Goal: Information Seeking & Learning: Learn about a topic

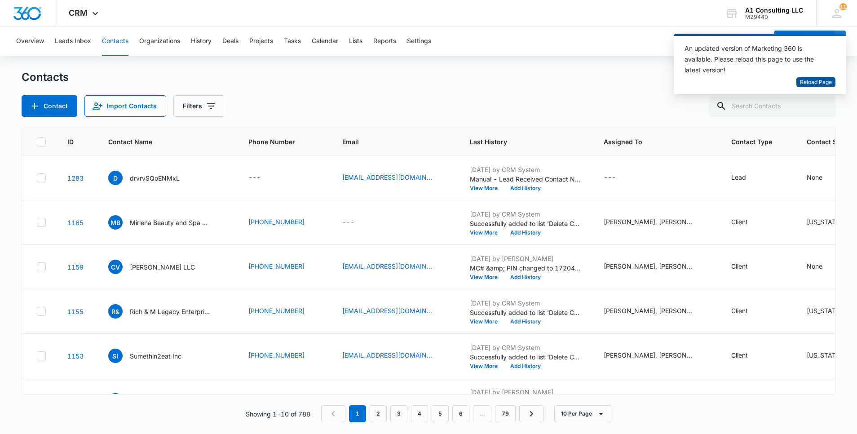
click at [812, 81] on span "Reload Page" at bounding box center [816, 82] width 32 height 9
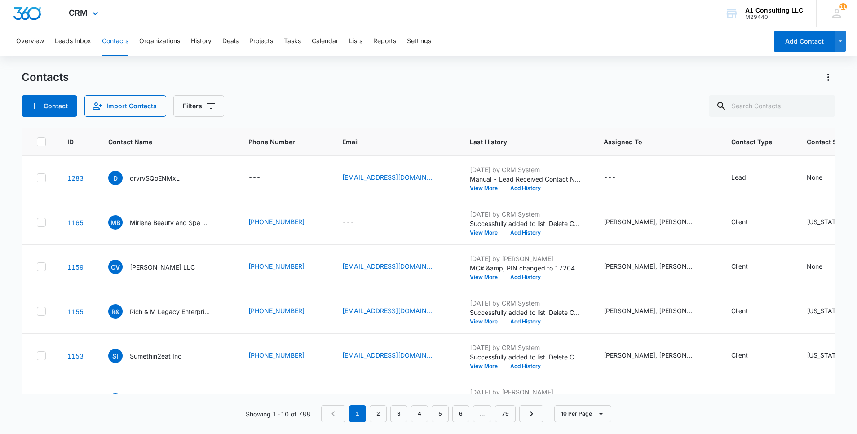
click at [304, 14] on div "CRM Apps Websites Forms CRM Email Social Content Ads Intelligence Files Brand S…" at bounding box center [428, 13] width 857 height 27
click at [772, 109] on input "text" at bounding box center [772, 106] width 127 height 22
paste input "Rapid Freight Solutions LLC"
type input "Rapid Freight Solutions LLC"
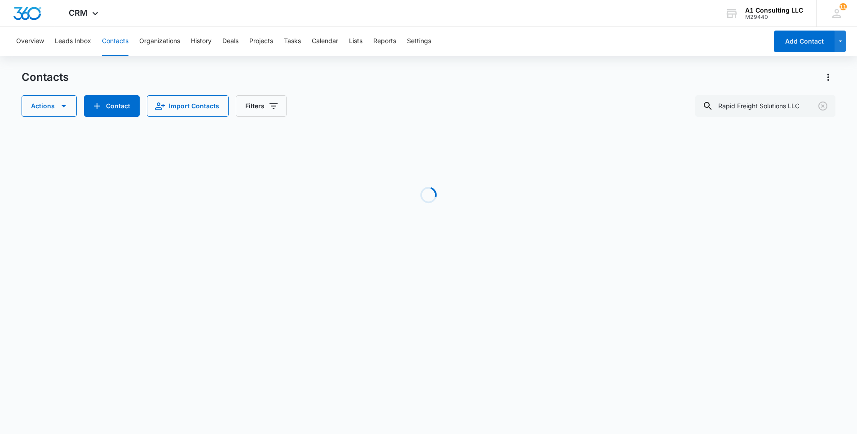
click at [393, 101] on div "Actions Contact Import Contacts Filters Rapid Freight Solutions LLC" at bounding box center [429, 106] width 814 height 22
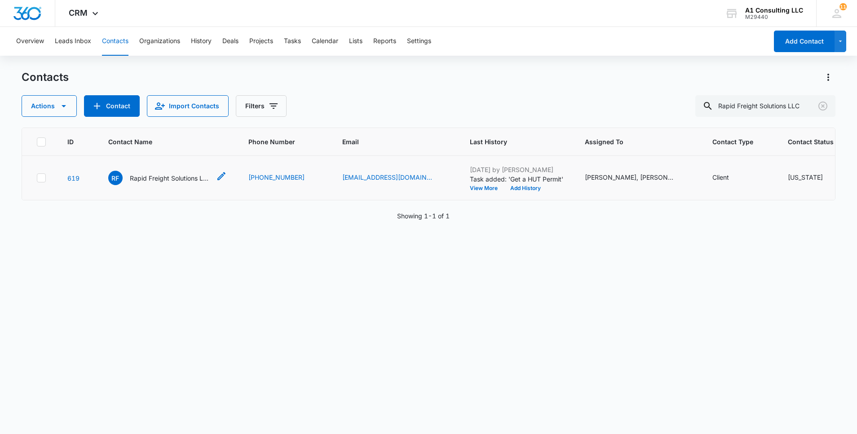
click at [164, 183] on p "Rapid Freight Solutions LLC" at bounding box center [170, 177] width 81 height 9
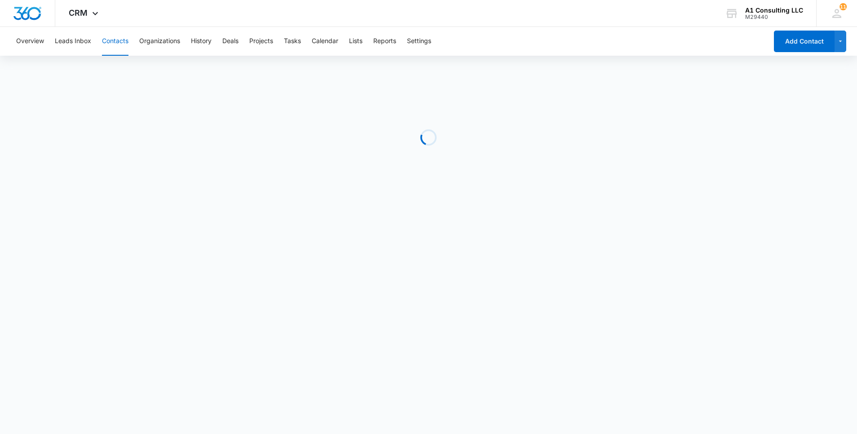
click at [595, 34] on div "Overview Leads Inbox Contacts Organizations History Deals Projects Tasks Calend…" at bounding box center [389, 41] width 757 height 29
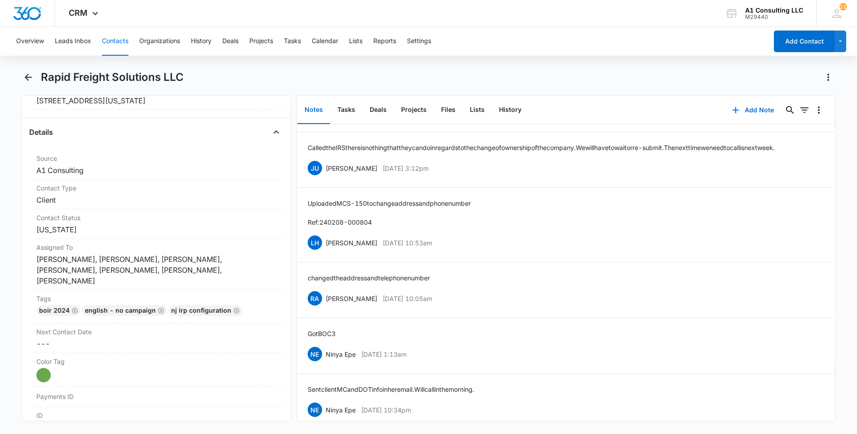
scroll to position [979, 0]
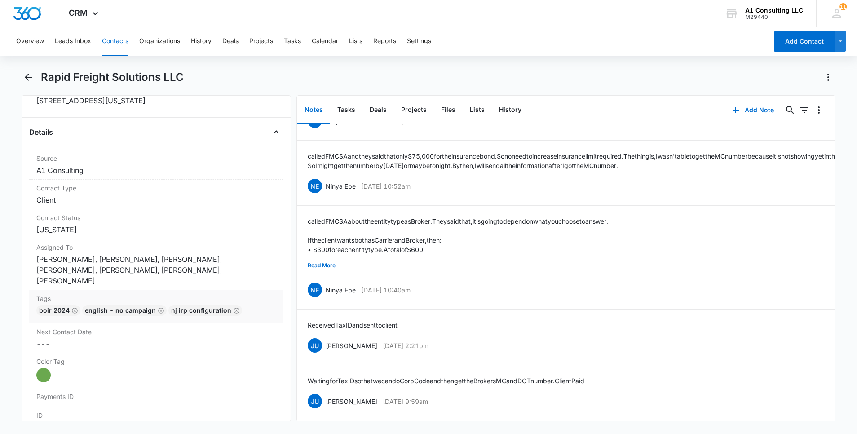
click at [257, 305] on div "BOIR 2024 English - No campaign NJ IRP CONFIGURATION" at bounding box center [156, 312] width 240 height 14
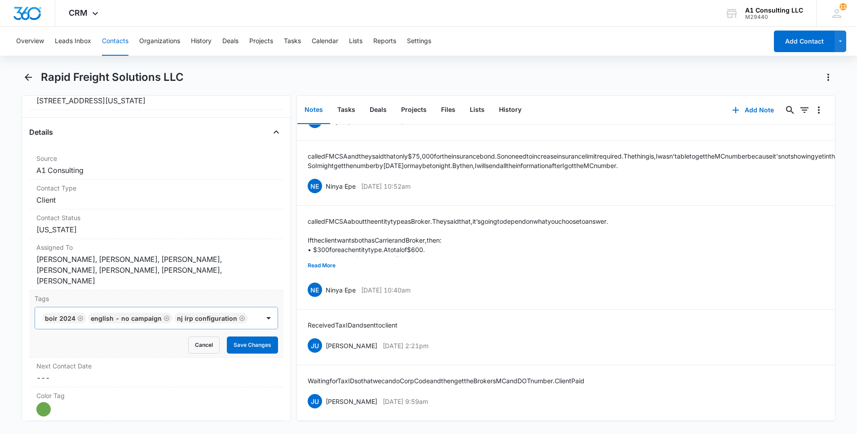
click at [251, 312] on div at bounding box center [255, 318] width 8 height 13
type input "gh"
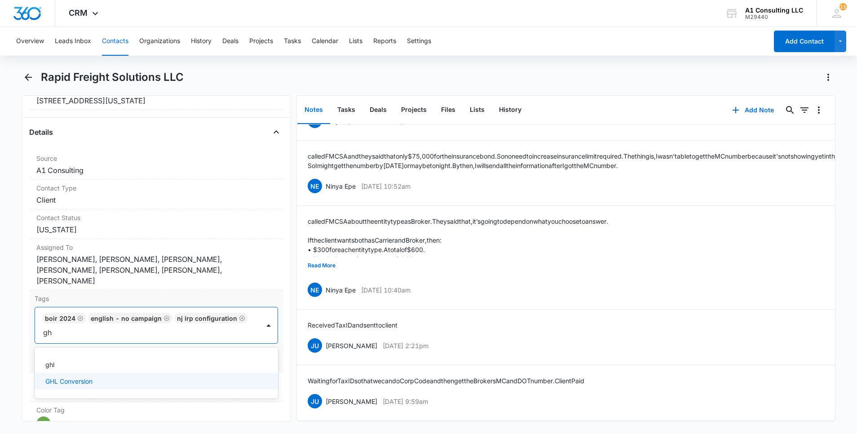
click at [86, 376] on p "GHL Conversion" at bounding box center [68, 380] width 47 height 9
click at [4, 339] on main "Rapid Freight Solutions LLC Remove RF Rapid Freight Solutions LLC Contact Info …" at bounding box center [428, 251] width 857 height 362
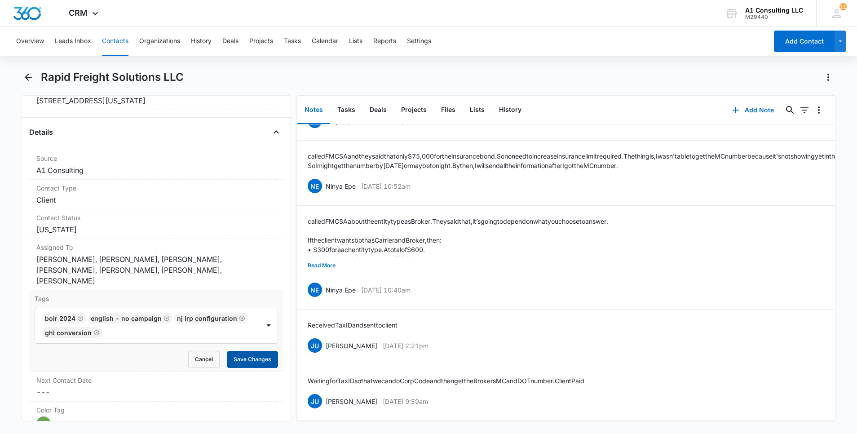
click at [244, 351] on button "Save Changes" at bounding box center [252, 359] width 51 height 17
drag, startPoint x: 459, startPoint y: 391, endPoint x: 326, endPoint y: 390, distance: 133.4
click at [326, 392] on div "JU Jeannette Uribe Apr 11, 2023 at 9:59am Delete Edit" at bounding box center [566, 400] width 516 height 17
copy div "Jeannette Uribe Apr 11, 2023 at 9:59am"
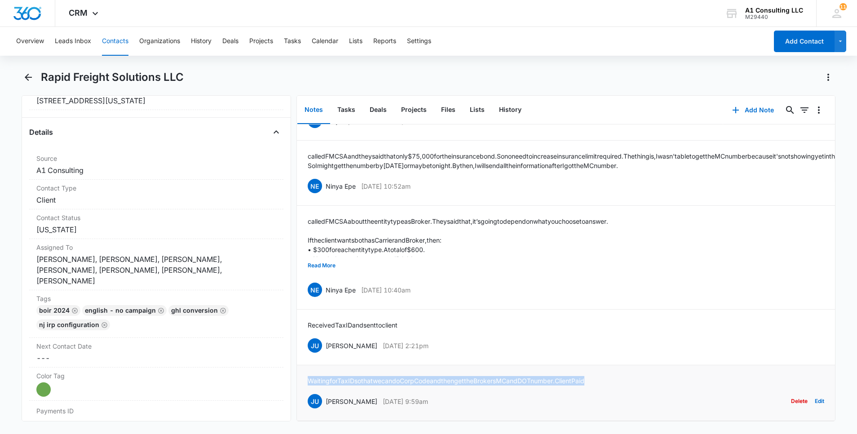
drag, startPoint x: 617, startPoint y: 368, endPoint x: 304, endPoint y: 369, distance: 313.0
click at [304, 369] on li "Waiting for Tax ID so that we can do Corp Code and then get the Brokers MC and …" at bounding box center [566, 393] width 538 height 56
copy p "Waiting for Tax ID so that we can do Corp Code and then get the Brokers MC and …"
drag, startPoint x: 450, startPoint y: 335, endPoint x: 326, endPoint y: 332, distance: 124.4
click at [326, 337] on div "JU Jeannette Uribe May 2, 2023 at 2:21pm Delete Edit" at bounding box center [566, 345] width 516 height 17
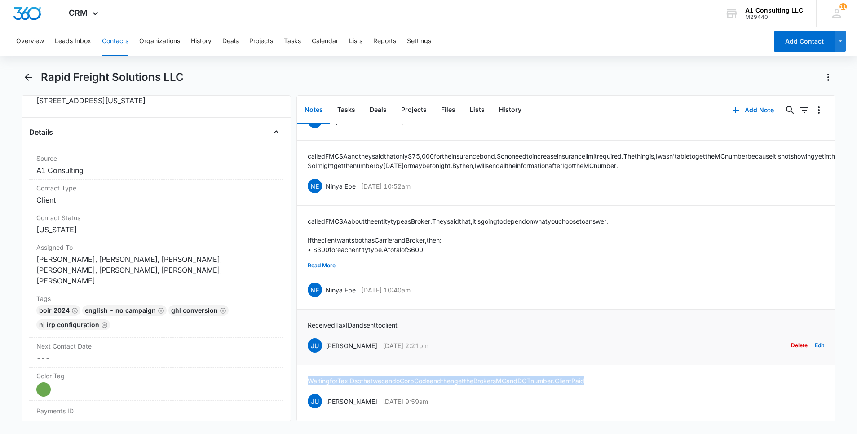
copy div "Jeannette Uribe May 2, 2023 at 2:21pm"
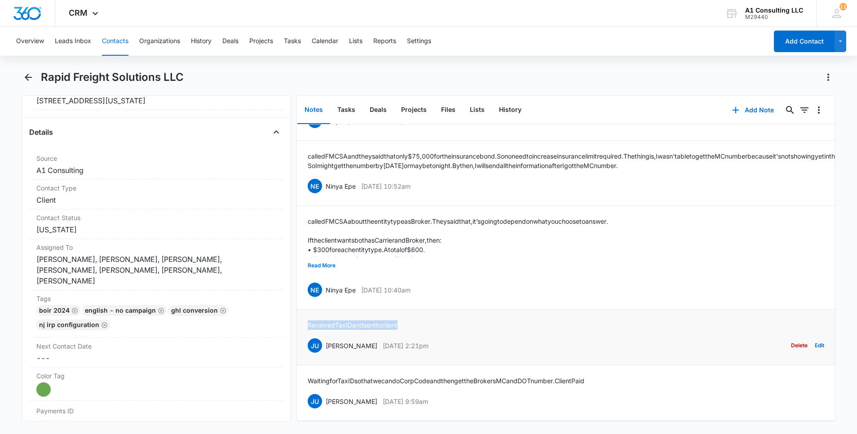
drag, startPoint x: 354, startPoint y: 314, endPoint x: 308, endPoint y: 314, distance: 45.8
click at [308, 320] on div "Received Tax ID and sent to client JU Jeannette Uribe May 2, 2023 at 2:21pm Del…" at bounding box center [566, 337] width 516 height 34
copy p "Received Tax ID and sent to client"
click at [326, 257] on button "Read More" at bounding box center [322, 265] width 28 height 17
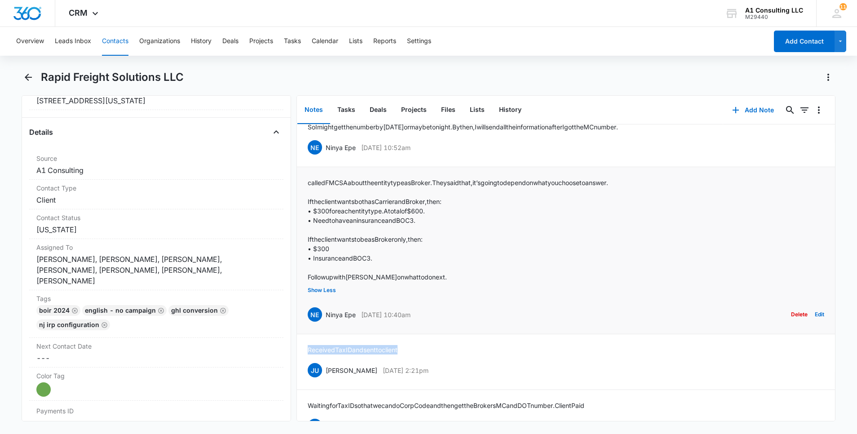
drag, startPoint x: 419, startPoint y: 341, endPoint x: 326, endPoint y: 345, distance: 93.5
click at [326, 323] on div "NE Ninya Epe May 3, 2023 at 10:40am Delete Edit" at bounding box center [566, 314] width 516 height 17
copy div "Ninya Epe May 3, 2023 at 10:40am"
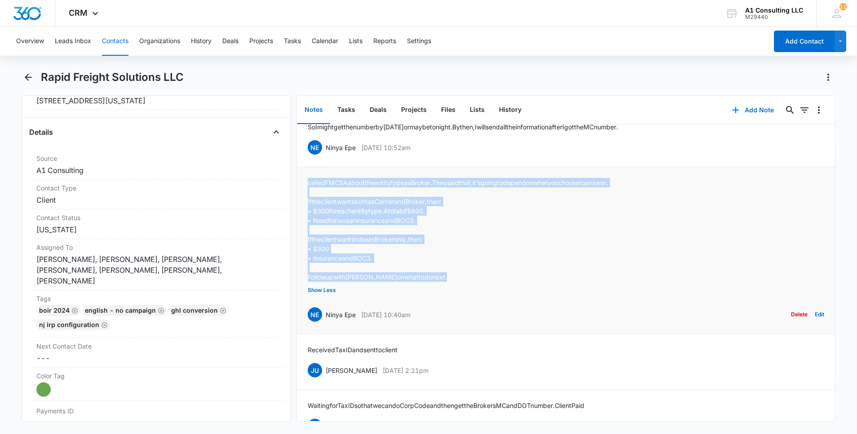
drag, startPoint x: 444, startPoint y: 307, endPoint x: 307, endPoint y: 211, distance: 166.8
click at [308, 211] on div "called FMCSA about the entity type as Broker. They said that, it’s going to dep…" at bounding box center [458, 230] width 300 height 104
copy div "called FMCSA about the entity type as Broker. They said that, it’s going to dep…"
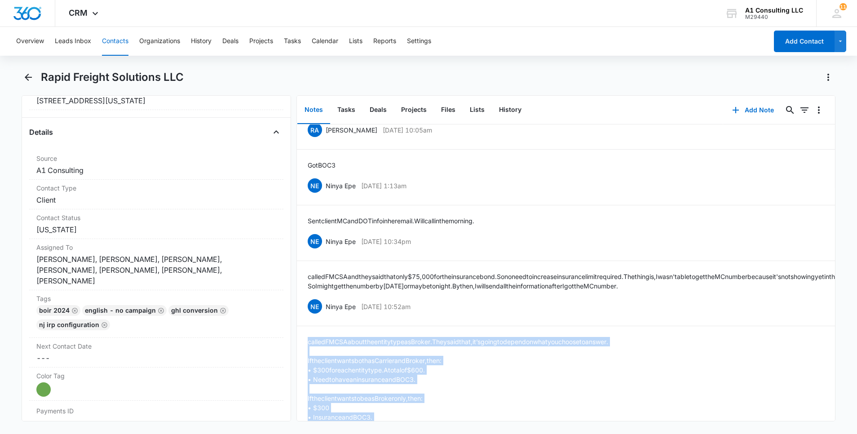
scroll to position [791, 0]
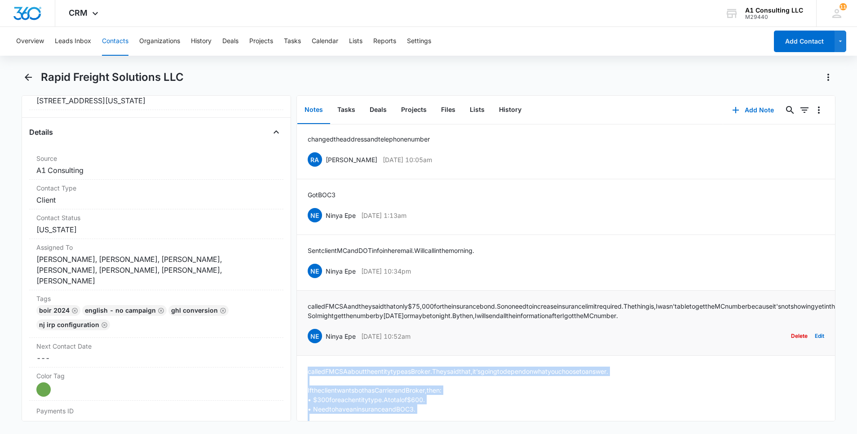
drag, startPoint x: 448, startPoint y: 366, endPoint x: 326, endPoint y: 371, distance: 121.8
click at [326, 344] on div "NE Ninya Epe May 11, 2023 at 10:52am Delete Edit" at bounding box center [566, 335] width 516 height 17
copy div "Ninya Epe May 11, 2023 at 10:52am"
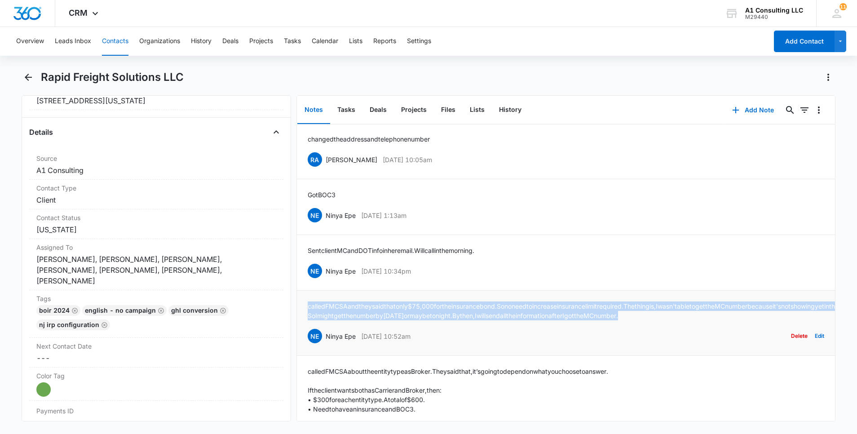
drag, startPoint x: 594, startPoint y: 344, endPoint x: 308, endPoint y: 325, distance: 286.2
click at [308, 320] on p "called FMCSA and they said that only $75,000 for the insurance bond. So no need…" at bounding box center [702, 310] width 789 height 19
copy p "called FMCSA and they said that only $75,000 for the insurance bond. So no need…"
drag, startPoint x: 443, startPoint y: 288, endPoint x: 327, endPoint y: 290, distance: 115.9
click at [327, 279] on div "NE Ninya Epe May 11, 2023 at 10:34pm Delete Edit" at bounding box center [566, 270] width 516 height 17
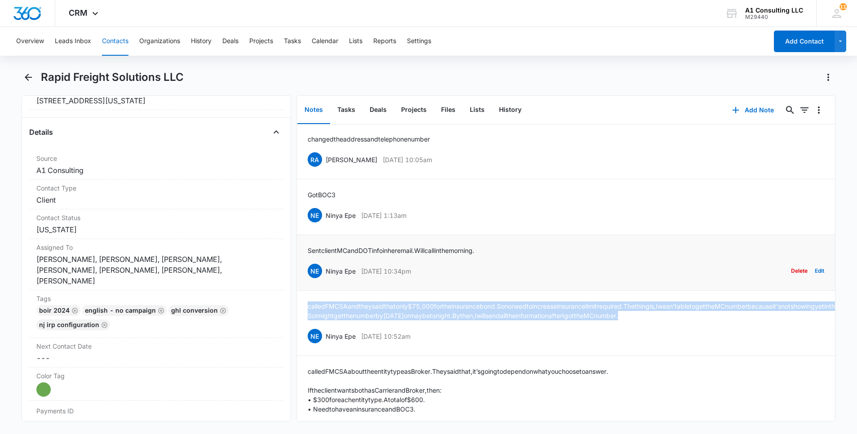
copy div "Ninya Epe May 11, 2023 at 10:34pm"
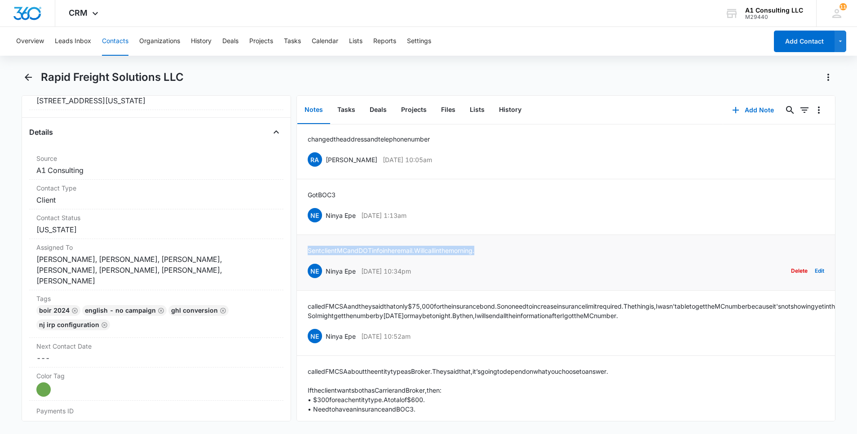
drag, startPoint x: 502, startPoint y: 271, endPoint x: 306, endPoint y: 272, distance: 195.8
click at [306, 272] on li "Sent client MC and DOT info in her email. Will call in the morning. NE Ninya Ep…" at bounding box center [566, 263] width 538 height 56
copy p "Sent client MC and DOT info in her email. Will call in the morning."
drag, startPoint x: 429, startPoint y: 235, endPoint x: 324, endPoint y: 235, distance: 104.6
click at [324, 224] on div "NE Ninya Epe May 16, 2023 at 1:13am Delete Edit" at bounding box center [566, 215] width 516 height 17
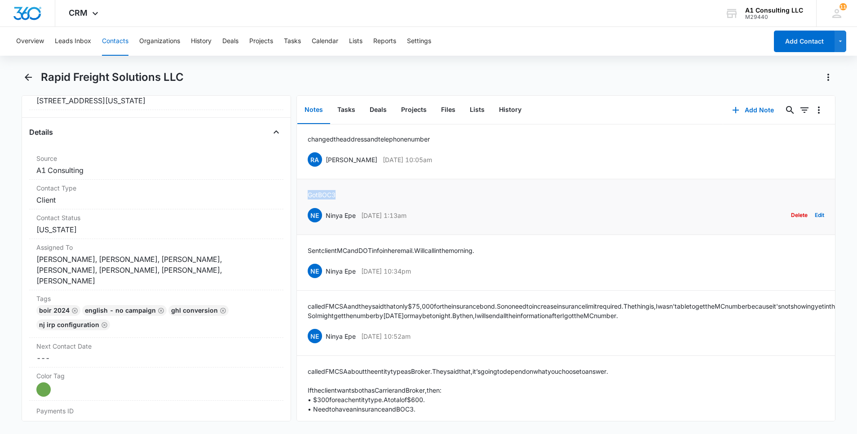
drag, startPoint x: 343, startPoint y: 211, endPoint x: 301, endPoint y: 211, distance: 41.8
click at [301, 211] on li "Got BOC 3 NE Ninya Epe May 16, 2023 at 1:13am Delete Edit" at bounding box center [566, 207] width 538 height 56
drag, startPoint x: 451, startPoint y: 178, endPoint x: 326, endPoint y: 177, distance: 125.3
click at [326, 168] on div "RA Randy Araujo Feb 8, 2024 at 10:05am Delete Edit" at bounding box center [566, 159] width 516 height 17
drag, startPoint x: 441, startPoint y: 154, endPoint x: 306, endPoint y: 154, distance: 135.2
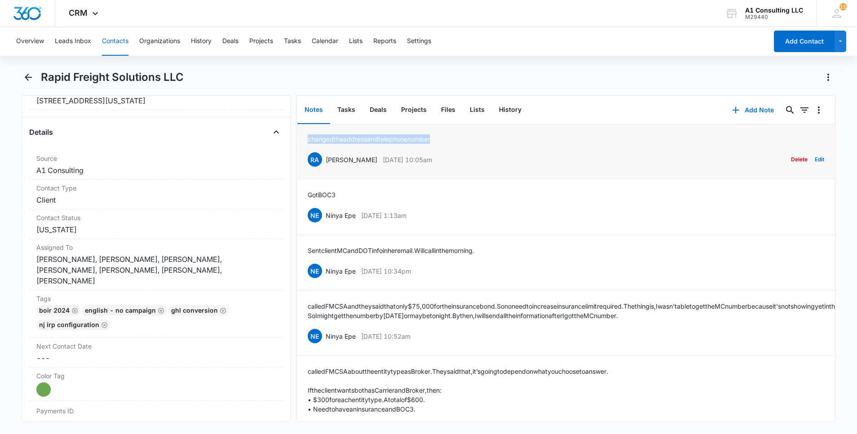
click at [306, 154] on li "changed the address and telephone number RA Randy Araujo Feb 8, 2024 at 10:05am…" at bounding box center [566, 151] width 538 height 56
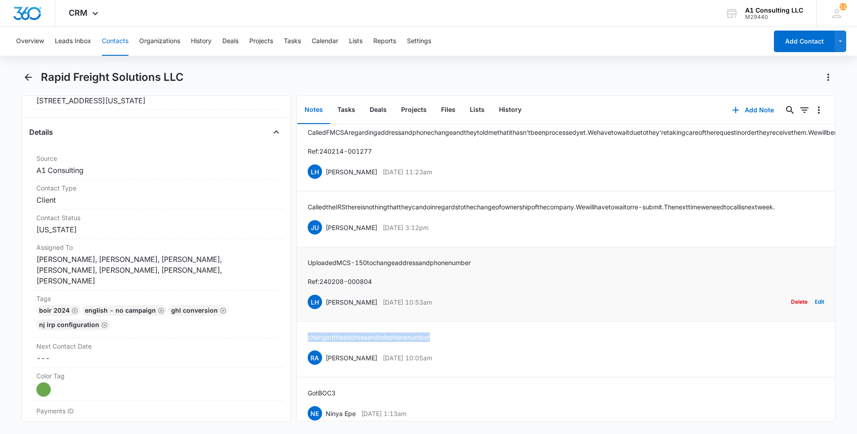
scroll to position [575, 0]
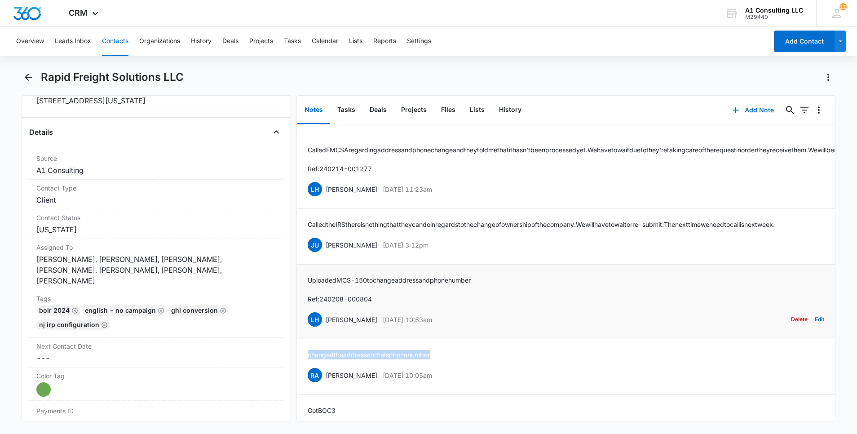
drag, startPoint x: 412, startPoint y: 336, endPoint x: 324, endPoint y: 337, distance: 87.6
click at [324, 328] on div "LH Laura Henry Feb 8, 2024 at 10:53am Delete Edit" at bounding box center [566, 319] width 516 height 17
drag, startPoint x: 349, startPoint y: 310, endPoint x: 306, endPoint y: 301, distance: 44.1
click at [306, 301] on li "Uploaded MCS-150 to change address and phone number Ref: 240208-000804 LH Laura…" at bounding box center [566, 301] width 538 height 75
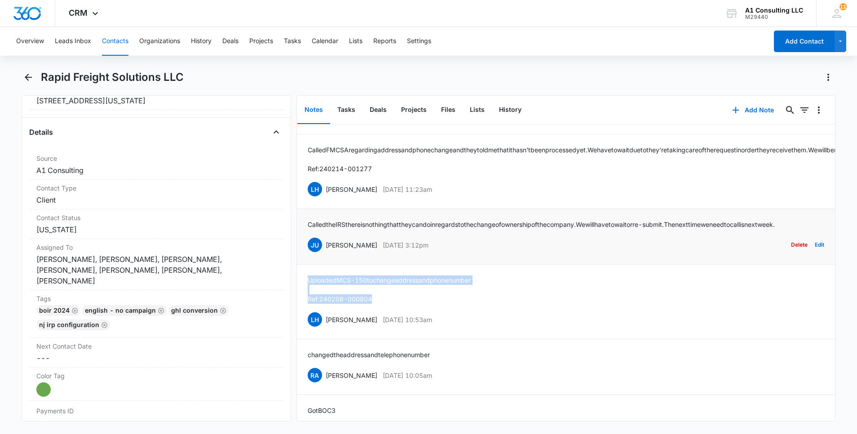
drag, startPoint x: 454, startPoint y: 263, endPoint x: 326, endPoint y: 266, distance: 127.6
click at [326, 253] on div "JU Jeannette Uribe Feb 13, 2024 at 3:12pm Delete Edit" at bounding box center [566, 244] width 516 height 17
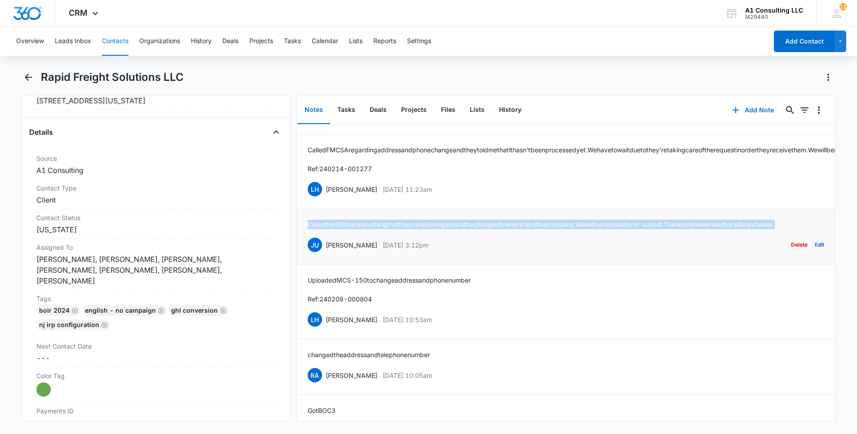
drag, startPoint x: 342, startPoint y: 242, endPoint x: 307, endPoint y: 231, distance: 36.8
click at [308, 229] on p "Called the IRS there is nothing that they can do in regards to the change of ow…" at bounding box center [541, 224] width 467 height 9
drag, startPoint x: 446, startPoint y: 199, endPoint x: 325, endPoint y: 194, distance: 120.9
click at [325, 194] on div "LH Laura Henry Feb 14, 2024 at 11:23am Delete Edit" at bounding box center [566, 189] width 516 height 17
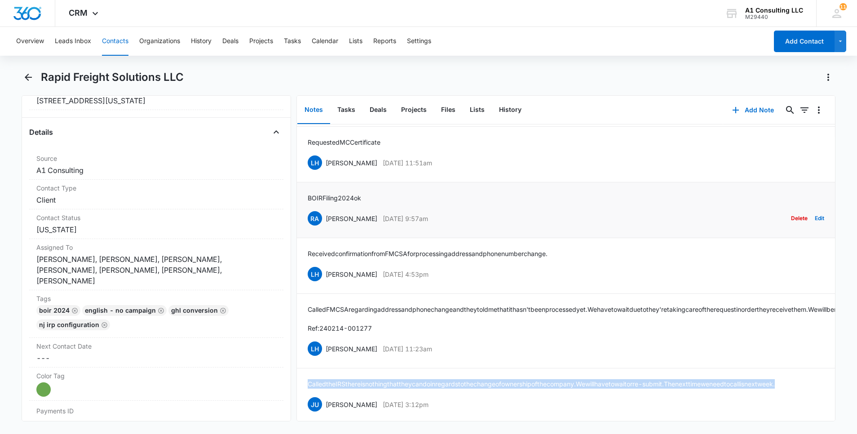
scroll to position [414, 0]
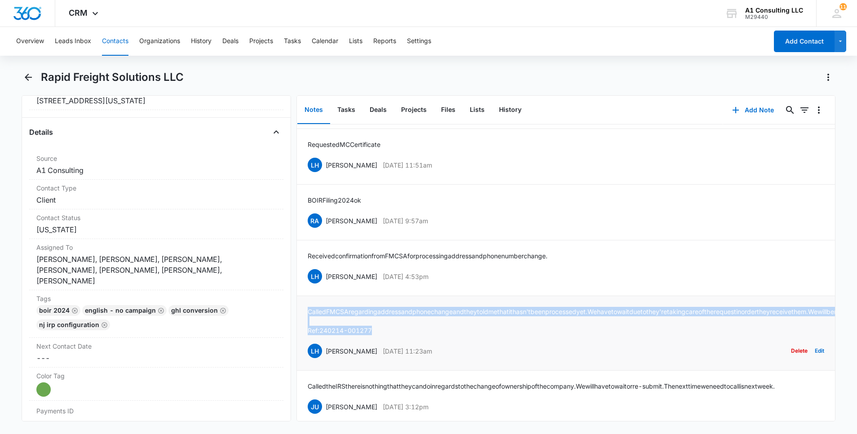
drag, startPoint x: 379, startPoint y: 338, endPoint x: 305, endPoint y: 309, distance: 78.9
click at [305, 309] on li "Called FMCSA regarding address and phone change and they told me that it hasn't…" at bounding box center [566, 333] width 538 height 75
drag, startPoint x: 411, startPoint y: 275, endPoint x: 326, endPoint y: 276, distance: 85.8
click at [326, 276] on div "LH Laura Henry Feb 16, 2024 at 4:53pm Delete Edit" at bounding box center [566, 276] width 516 height 17
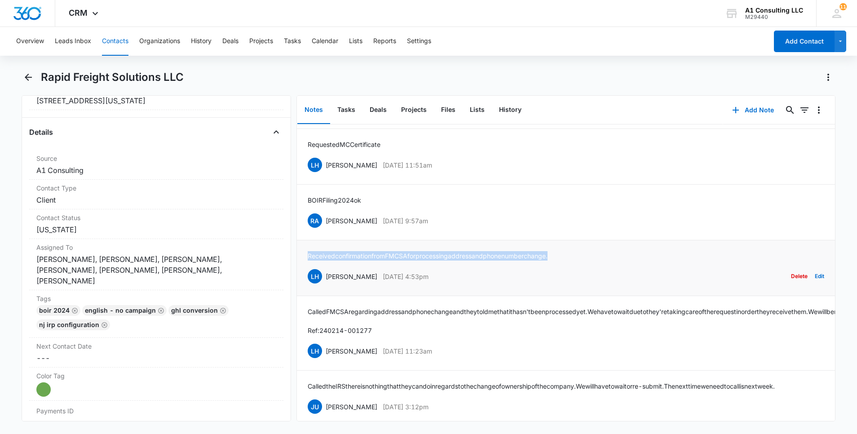
drag, startPoint x: 553, startPoint y: 254, endPoint x: 300, endPoint y: 255, distance: 252.8
click at [300, 255] on li "Received confirmation from FMCSA for processing address and phone number change…" at bounding box center [566, 268] width 538 height 56
drag, startPoint x: 452, startPoint y: 222, endPoint x: 323, endPoint y: 222, distance: 128.9
click at [323, 222] on div "RA Randy Araujo Feb 26, 2024 at 9:57am Delete Edit" at bounding box center [566, 220] width 516 height 17
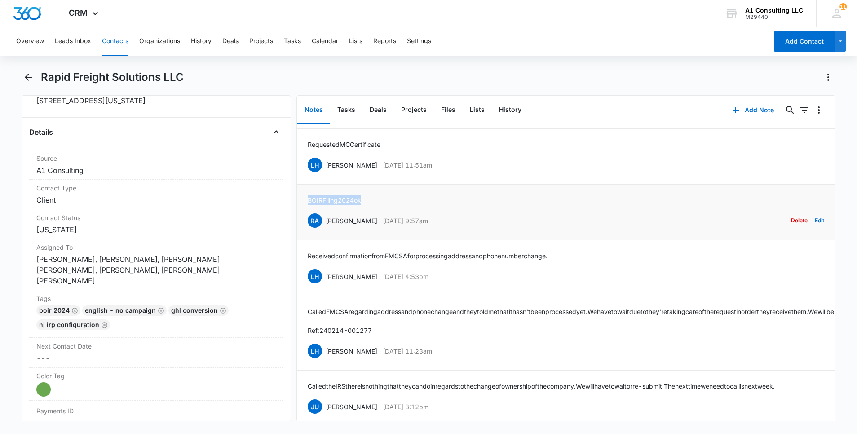
drag, startPoint x: 370, startPoint y: 198, endPoint x: 302, endPoint y: 199, distance: 68.7
click at [302, 199] on li "BOIR Filing 2024 ok RA Randy Araujo Feb 26, 2024 at 9:57am Delete Edit" at bounding box center [566, 213] width 538 height 56
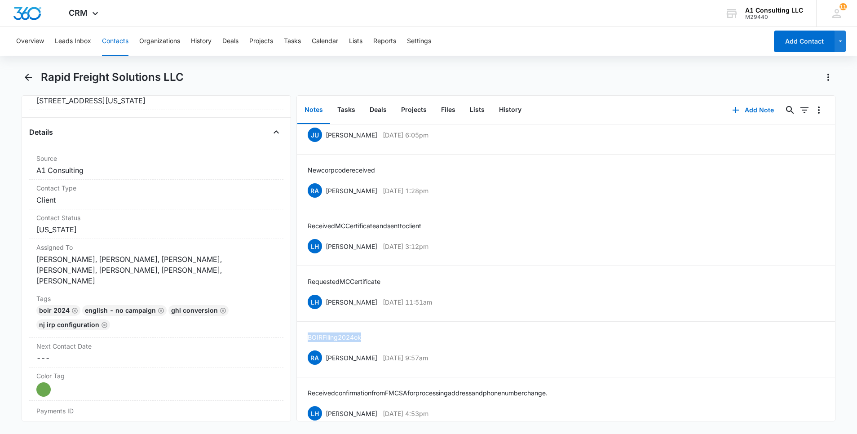
scroll to position [252, 0]
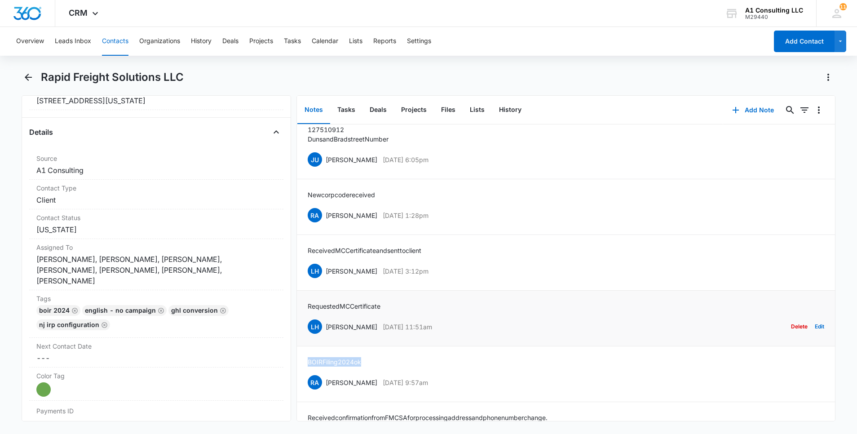
drag, startPoint x: 451, startPoint y: 328, endPoint x: 325, endPoint y: 328, distance: 126.2
click at [325, 328] on div "LH Laura Henry Feb 27, 2024 at 11:51am Delete Edit" at bounding box center [566, 326] width 516 height 17
drag, startPoint x: 388, startPoint y: 304, endPoint x: 296, endPoint y: 305, distance: 91.6
click at [297, 305] on li "Requested MC Certificate LH Laura Henry Feb 27, 2024 at 11:51am Delete Edit" at bounding box center [566, 319] width 538 height 56
drag, startPoint x: 445, startPoint y: 273, endPoint x: 326, endPoint y: 276, distance: 119.0
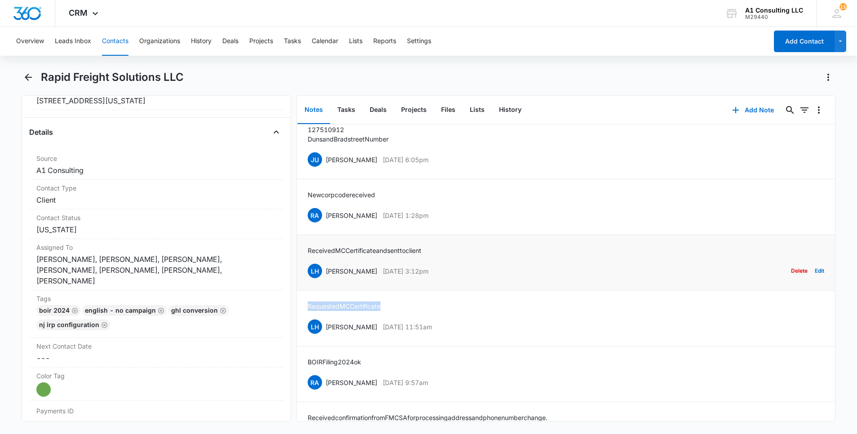
click at [326, 276] on div "LH Laura Henry Feb 28, 2024 at 3:12pm Delete Edit" at bounding box center [566, 270] width 516 height 17
drag, startPoint x: 438, startPoint y: 248, endPoint x: 306, endPoint y: 250, distance: 132.0
click at [306, 250] on li "Received MC Certificate and sent to client LH Laura Henry Feb 28, 2024 at 3:12p…" at bounding box center [566, 263] width 538 height 56
click at [428, 218] on p "Aug 27, 2024 at 1:28pm" at bounding box center [406, 215] width 46 height 9
drag, startPoint x: 440, startPoint y: 216, endPoint x: 327, endPoint y: 217, distance: 112.7
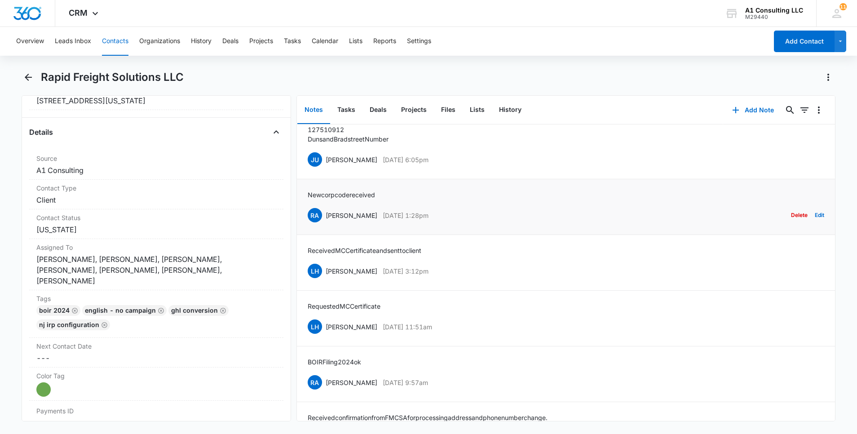
click at [327, 217] on div "RA Randy Araujo Aug 27, 2024 at 1:28pm Delete Edit" at bounding box center [566, 215] width 516 height 17
drag, startPoint x: 386, startPoint y: 194, endPoint x: 306, endPoint y: 194, distance: 79.5
click at [306, 194] on li "New corp code received RA Randy Araujo Aug 27, 2024 at 1:28pm Delete Edit" at bounding box center [566, 207] width 538 height 56
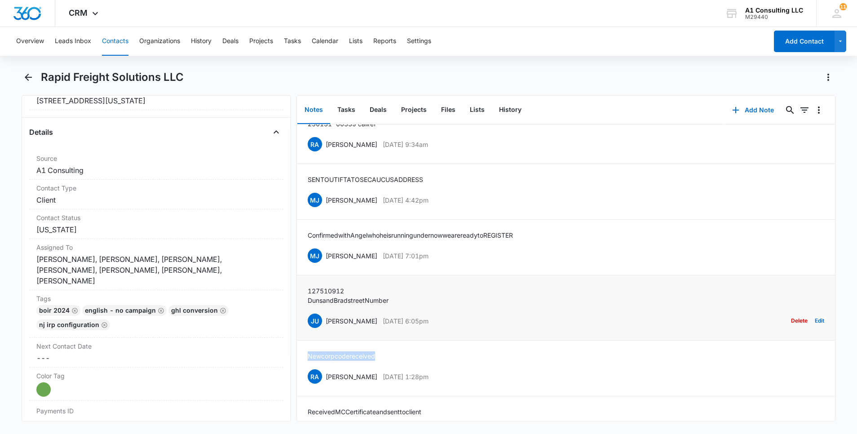
scroll to position [90, 0]
drag, startPoint x: 457, startPoint y: 319, endPoint x: 326, endPoint y: 324, distance: 131.2
click at [326, 324] on div "JU Jeannette Uribe Sep 25, 2024 at 6:05pm Delete Edit" at bounding box center [566, 321] width 516 height 17
drag, startPoint x: 397, startPoint y: 301, endPoint x: 301, endPoint y: 292, distance: 96.1
click at [301, 292] on li "127510912 Duns and Bradstreet Number JU Jeannette Uribe Sep 25, 2024 at 6:05pm …" at bounding box center [566, 308] width 538 height 65
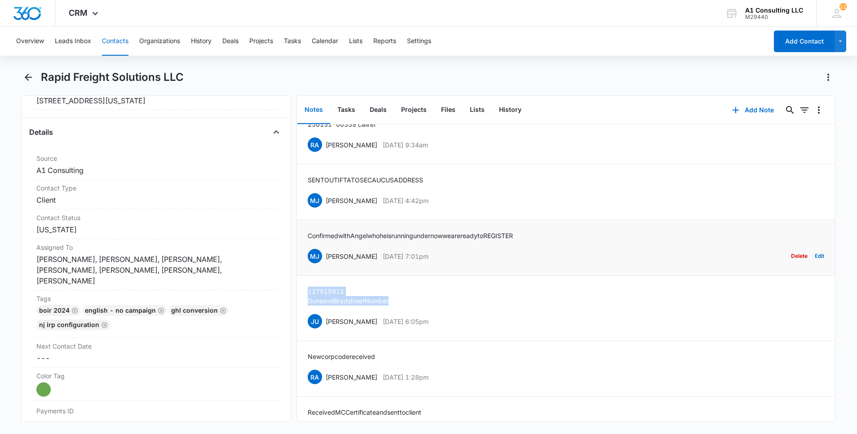
drag, startPoint x: 463, startPoint y: 260, endPoint x: 325, endPoint y: 263, distance: 138.3
click at [325, 263] on div "MJ Michelle Jackson Oct 15, 2024 at 7:01pm Delete Edit" at bounding box center [566, 255] width 516 height 17
drag, startPoint x: 546, startPoint y: 231, endPoint x: 304, endPoint y: 235, distance: 242.5
click at [304, 235] on li "Confirmed with Angel who he is running under now we are ready to REGISTER MJ Mi…" at bounding box center [566, 248] width 538 height 56
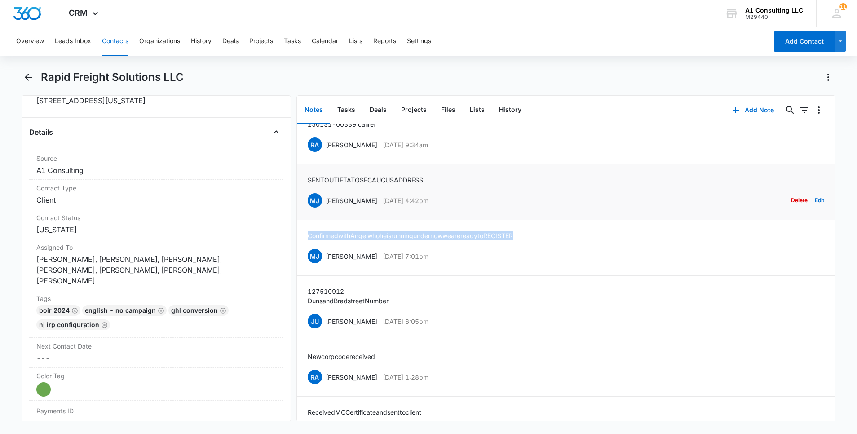
drag, startPoint x: 458, startPoint y: 202, endPoint x: 326, endPoint y: 206, distance: 133.0
click at [326, 206] on div "MJ Michelle Jackson Jan 28, 2025 at 4:42pm Delete Edit" at bounding box center [566, 200] width 516 height 17
drag, startPoint x: 433, startPoint y: 178, endPoint x: 305, endPoint y: 184, distance: 128.6
click at [305, 184] on li "SENT OUT IFTA TO SECAUCUS ADDRESS MJ Michelle Jackson Jan 28, 2025 at 4:42pm De…" at bounding box center [566, 192] width 538 height 56
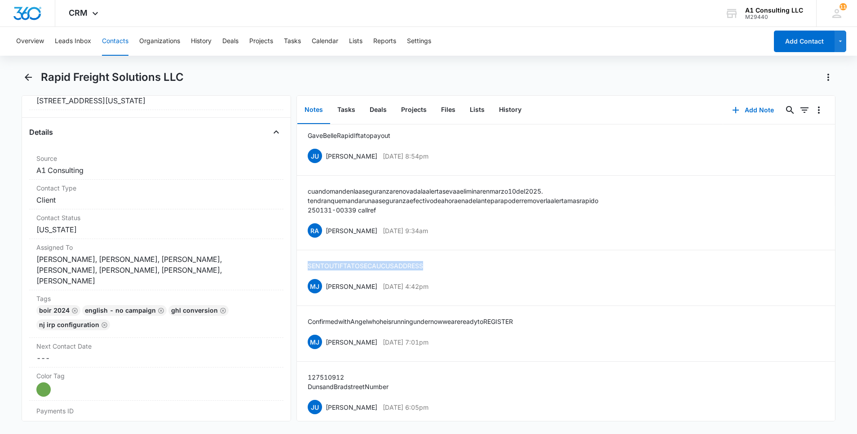
scroll to position [0, 0]
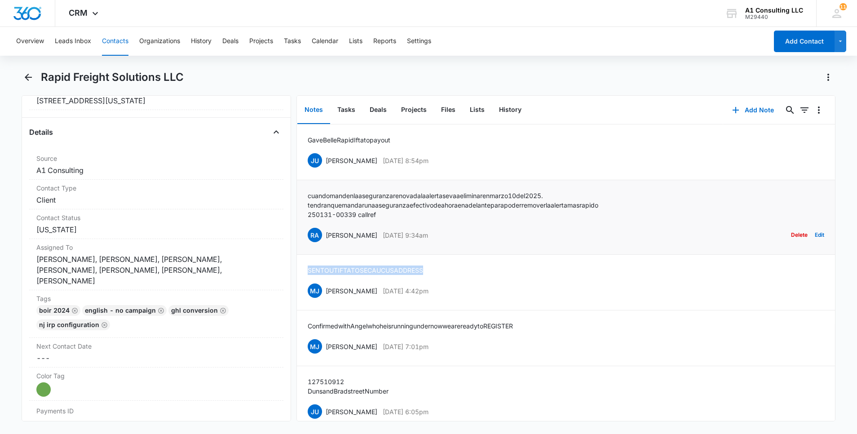
drag, startPoint x: 448, startPoint y: 235, endPoint x: 326, endPoint y: 233, distance: 122.2
click at [326, 233] on div "RA Randy Araujo Jan 31, 2025 at 9:34am Delete Edit" at bounding box center [566, 234] width 516 height 17
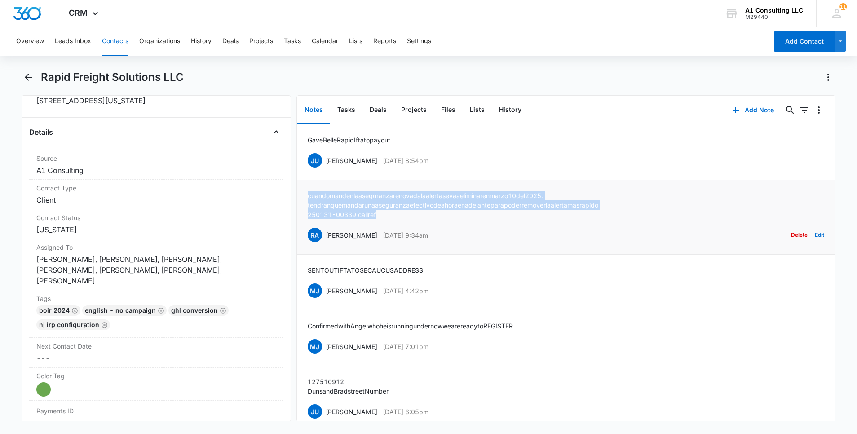
drag, startPoint x: 379, startPoint y: 215, endPoint x: 303, endPoint y: 192, distance: 79.7
click at [303, 192] on li "cuando manden la aseguranza renovada la alerta se va a eliminar en marzo 10 del…" at bounding box center [566, 217] width 538 height 75
drag, startPoint x: 453, startPoint y: 159, endPoint x: 325, endPoint y: 157, distance: 128.0
click at [325, 157] on div "JU Jeannette Uribe May 21, 2025 at 8:54pm Delete Edit" at bounding box center [566, 160] width 516 height 17
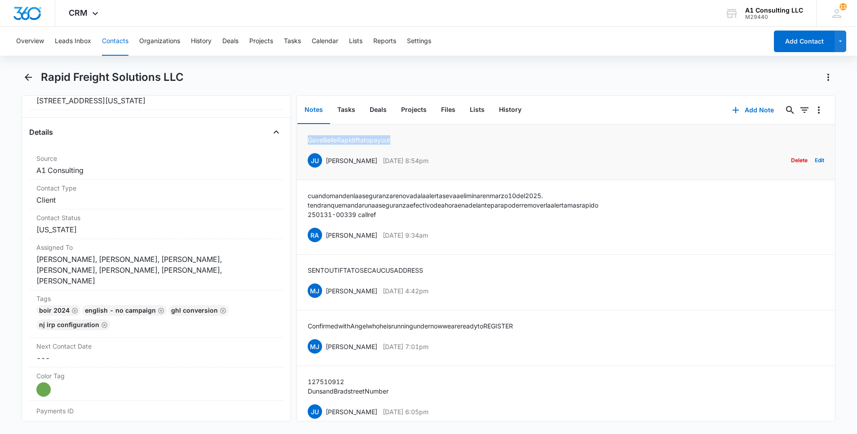
drag, startPoint x: 399, startPoint y: 139, endPoint x: 308, endPoint y: 137, distance: 91.6
click at [308, 137] on div "Gave Belle Rapid Ifta to pay out JU Jeannette Uribe May 21, 2025 at 8:54pm Dele…" at bounding box center [566, 152] width 516 height 34
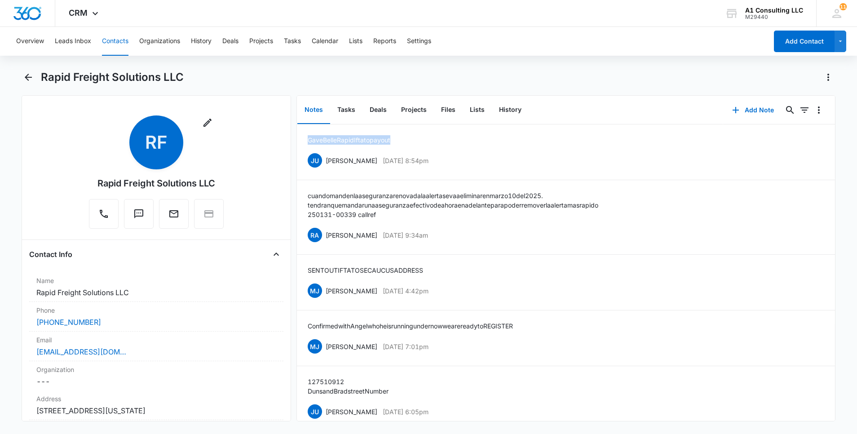
click at [124, 44] on button "Contacts" at bounding box center [115, 41] width 26 height 29
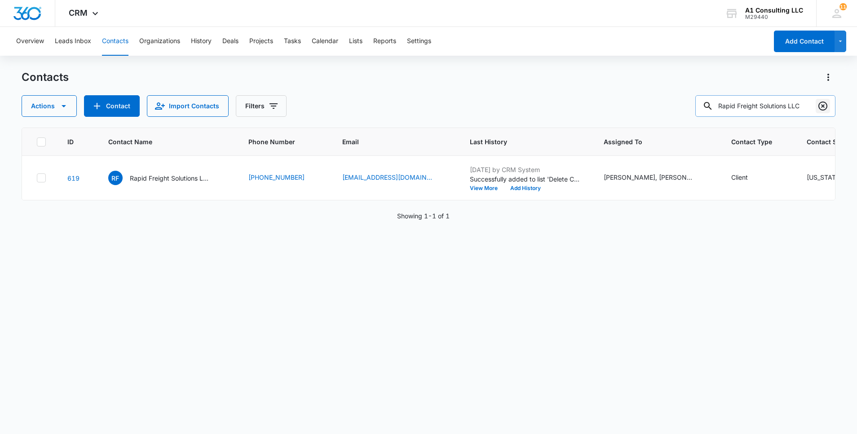
click at [823, 106] on icon "Clear" at bounding box center [822, 105] width 9 height 9
